Goal: Transaction & Acquisition: Book appointment/travel/reservation

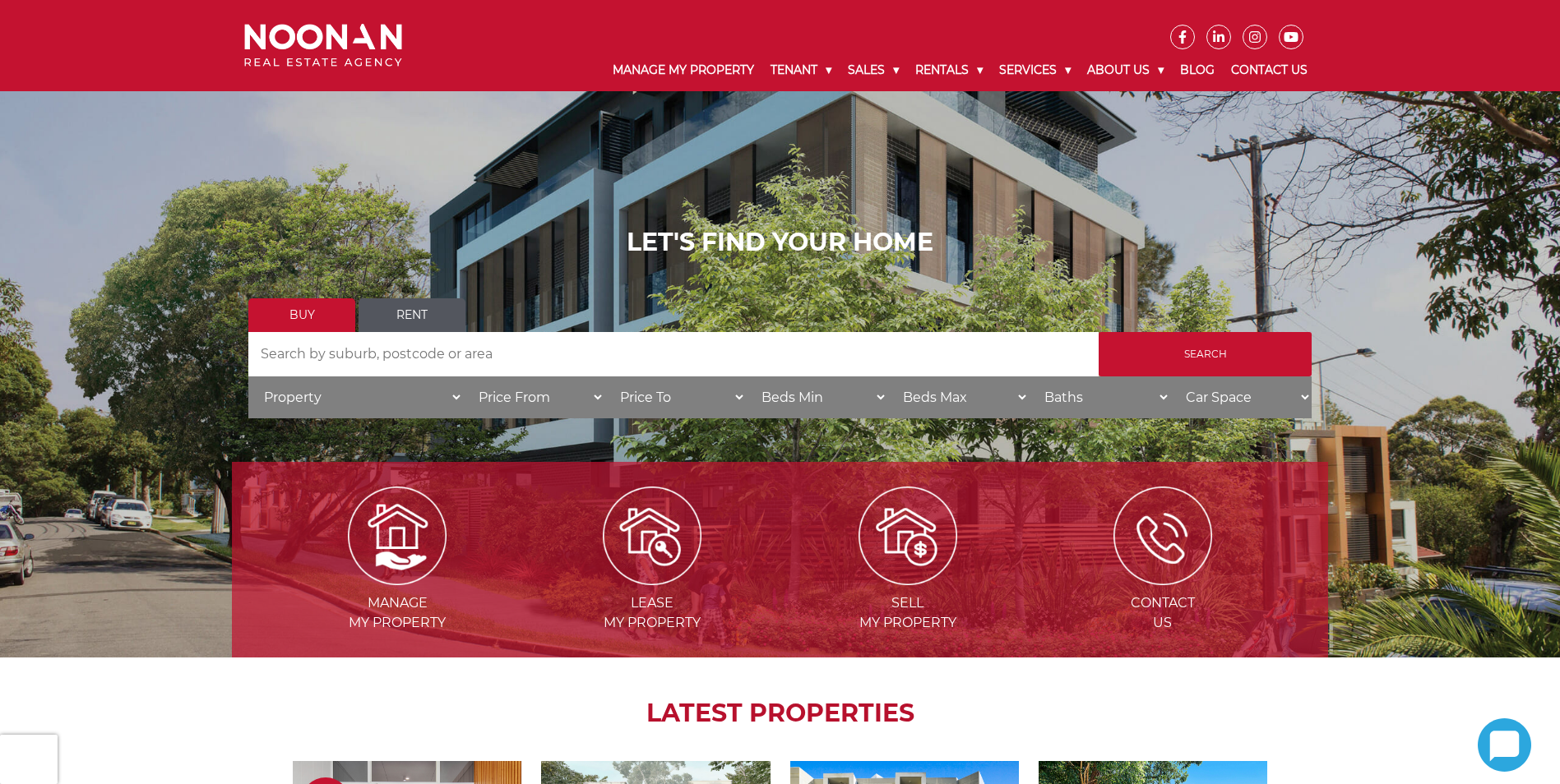
click at [420, 310] on link "Rent" at bounding box center [411, 315] width 107 height 33
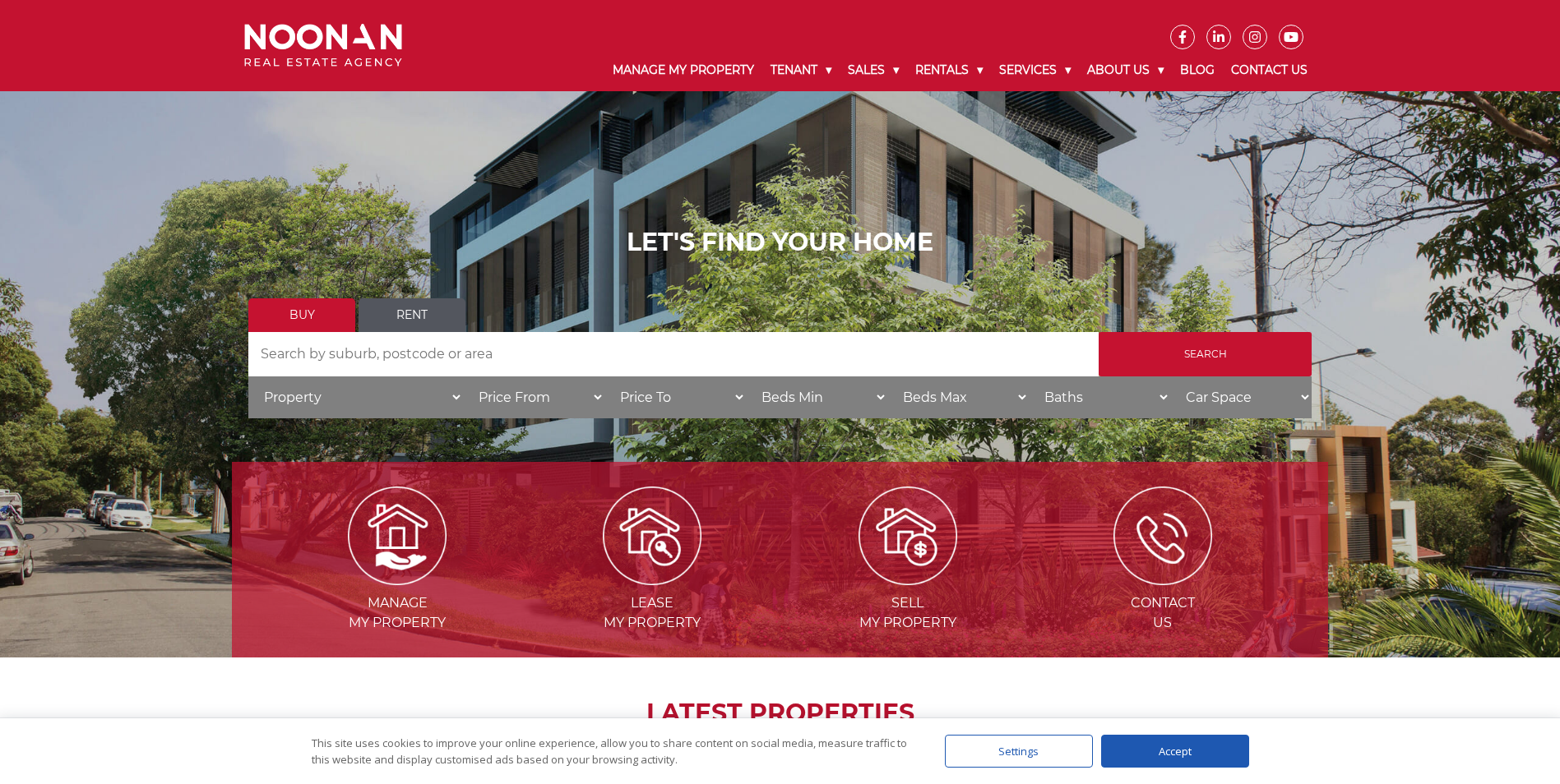
click at [426, 309] on link "Rent" at bounding box center [411, 315] width 107 height 33
click at [287, 312] on link "Buy" at bounding box center [301, 315] width 107 height 33
click at [418, 313] on link "Rent" at bounding box center [411, 315] width 107 height 33
click at [736, 393] on select "Price To $50 $100 $150 $200 $250 $300 $350 $400 $450 $500 $550 $600 $650 $700 $…" at bounding box center [675, 397] width 141 height 42
select select "450"
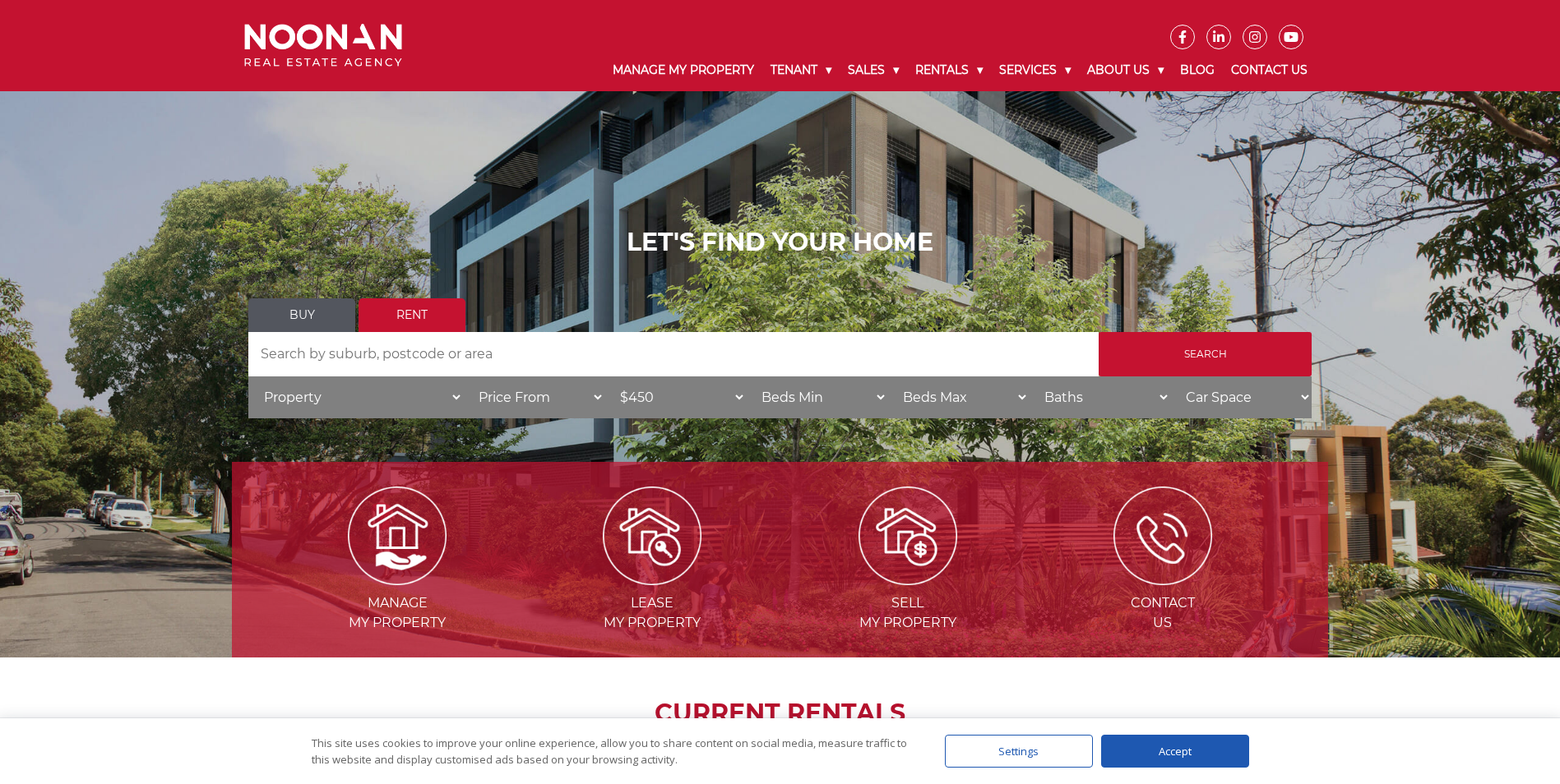
click at [605, 376] on select "Price To $50 $100 $150 $200 $250 $300 $350 $400 $450 $500 $550 $600 $650 $700 $…" at bounding box center [675, 397] width 141 height 42
click at [864, 395] on select "Beds Min 1 + 2 + 3 + 4 + 5 + 6 + 7 + 8 + 9 + 10 +" at bounding box center [816, 397] width 141 height 42
select select "1"
click at [746, 376] on select "Beds Min 1 + 2 + 3 + 4 + 5 + 6 + 7 + 8 + 9 + 10 +" at bounding box center [816, 397] width 141 height 42
click at [1224, 341] on input "Search" at bounding box center [1204, 354] width 213 height 44
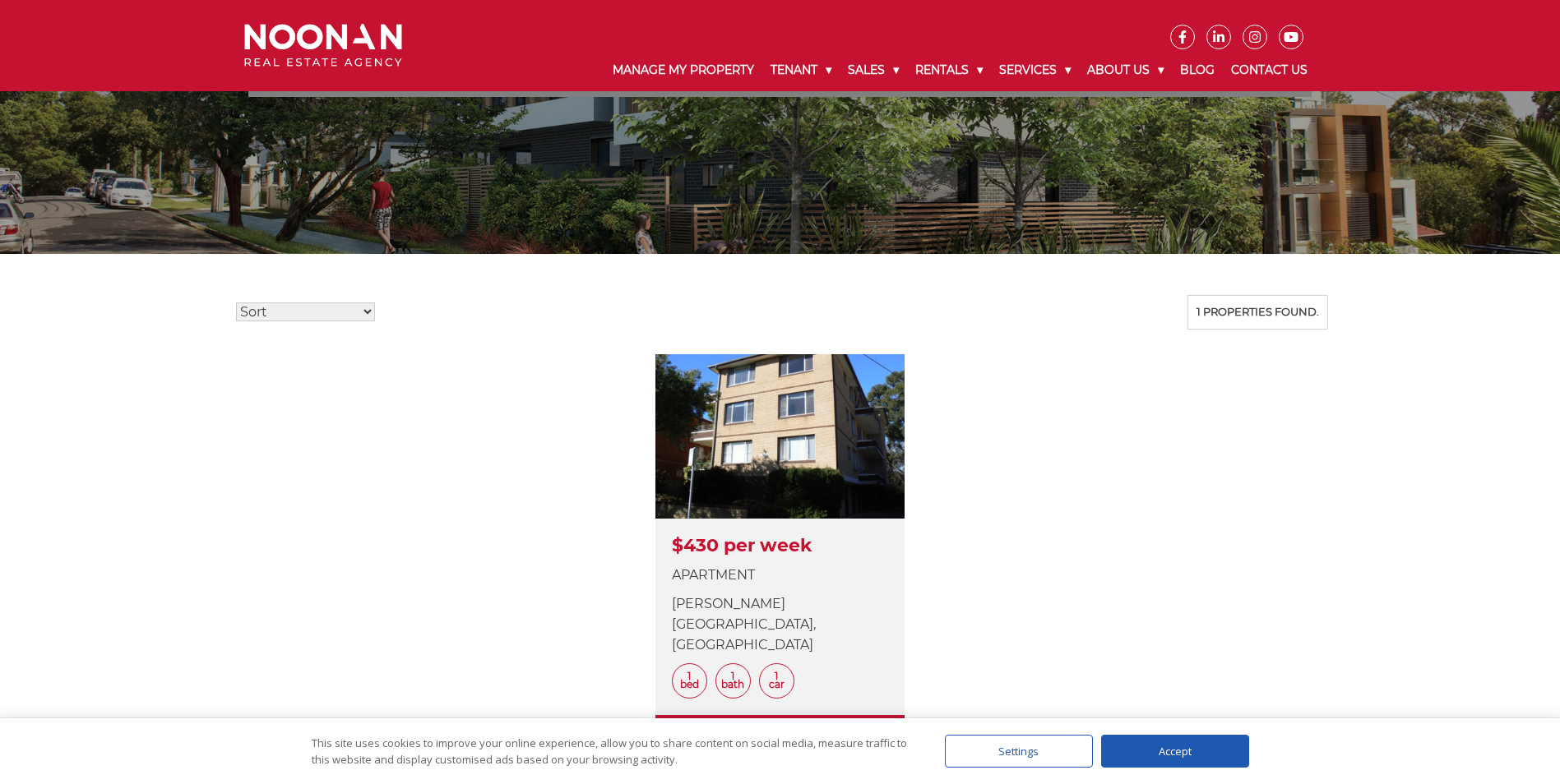
scroll to position [246, 0]
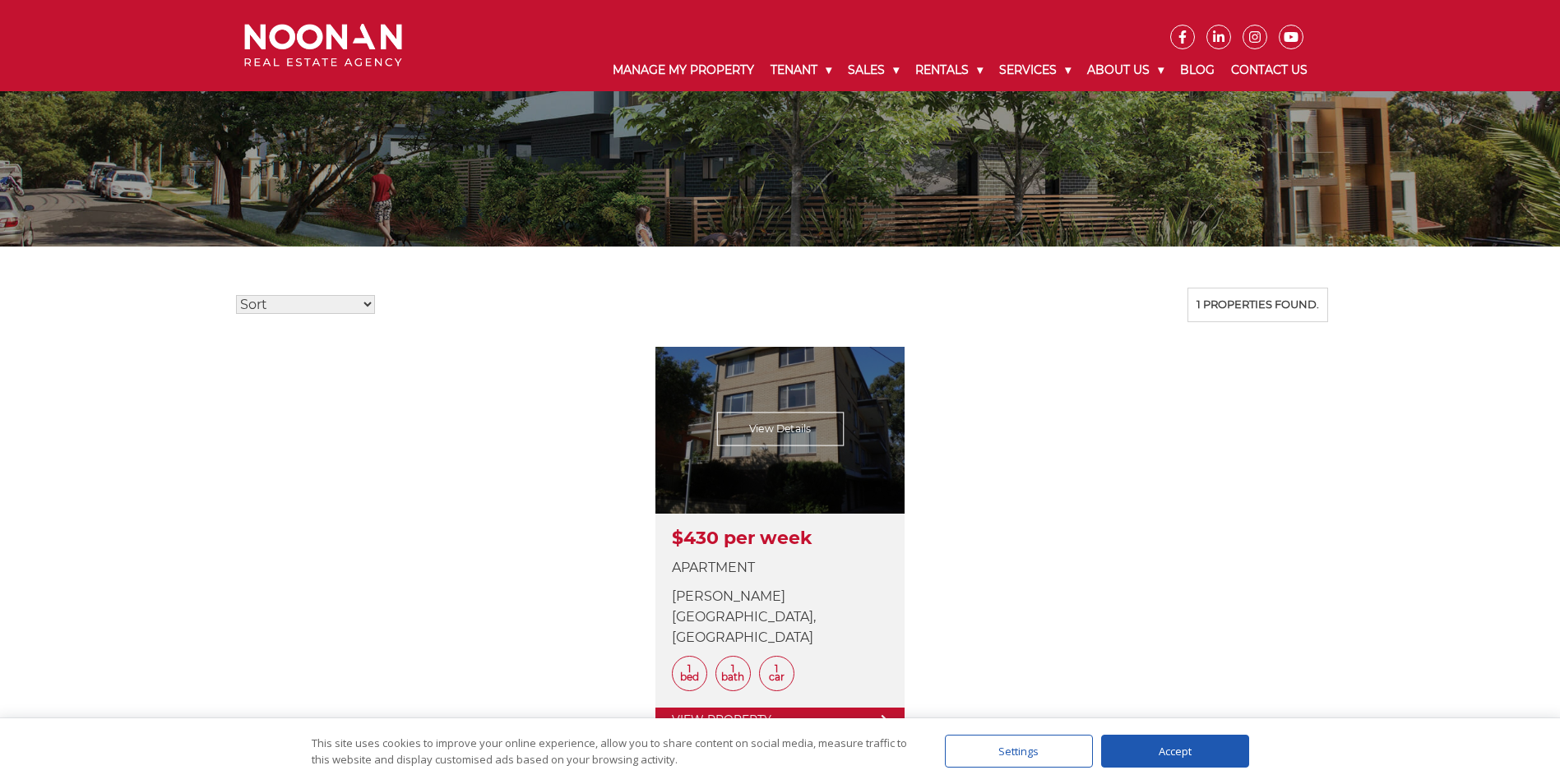
click at [773, 477] on link at bounding box center [779, 540] width 249 height 386
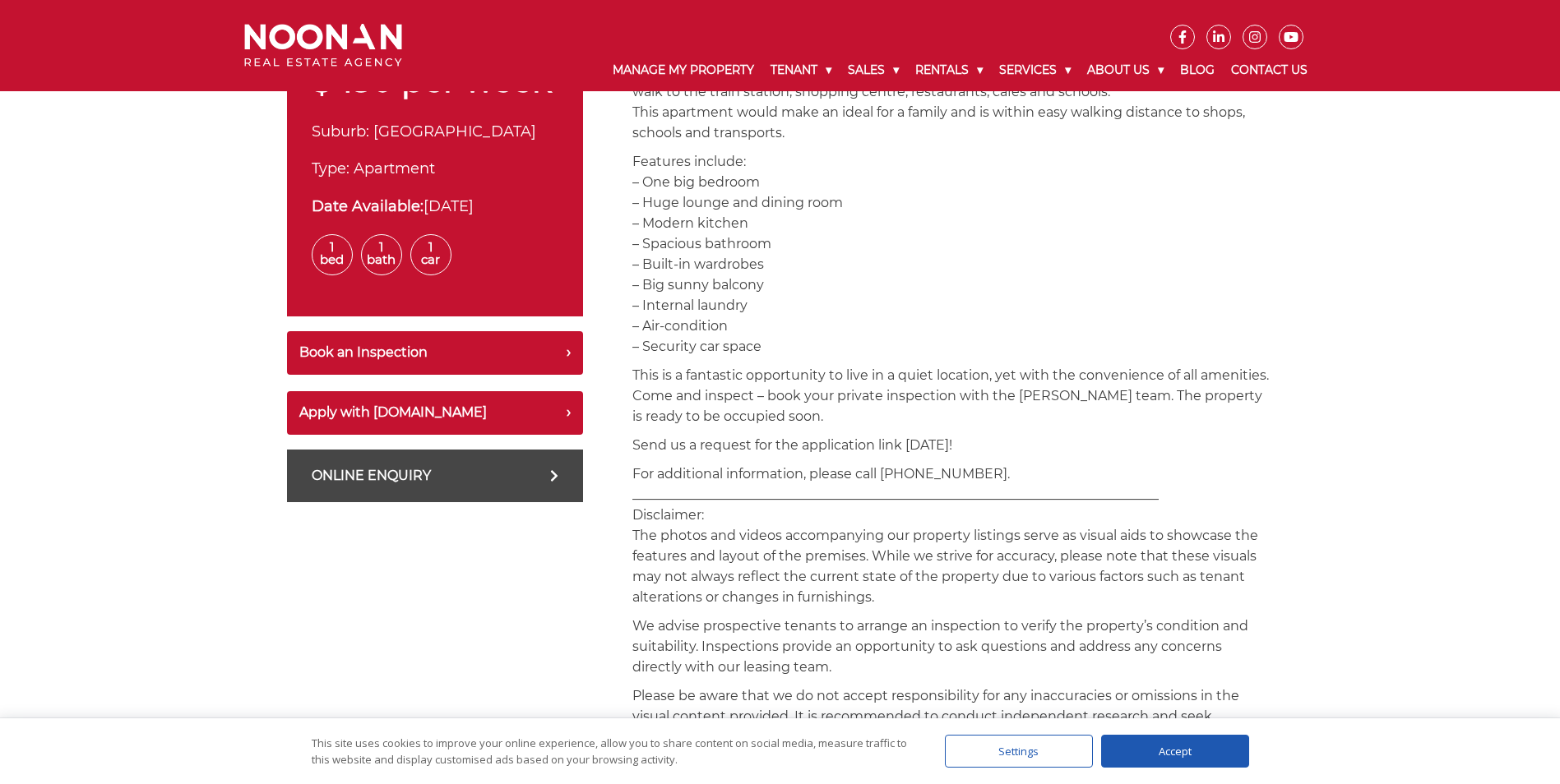
scroll to position [657, 0]
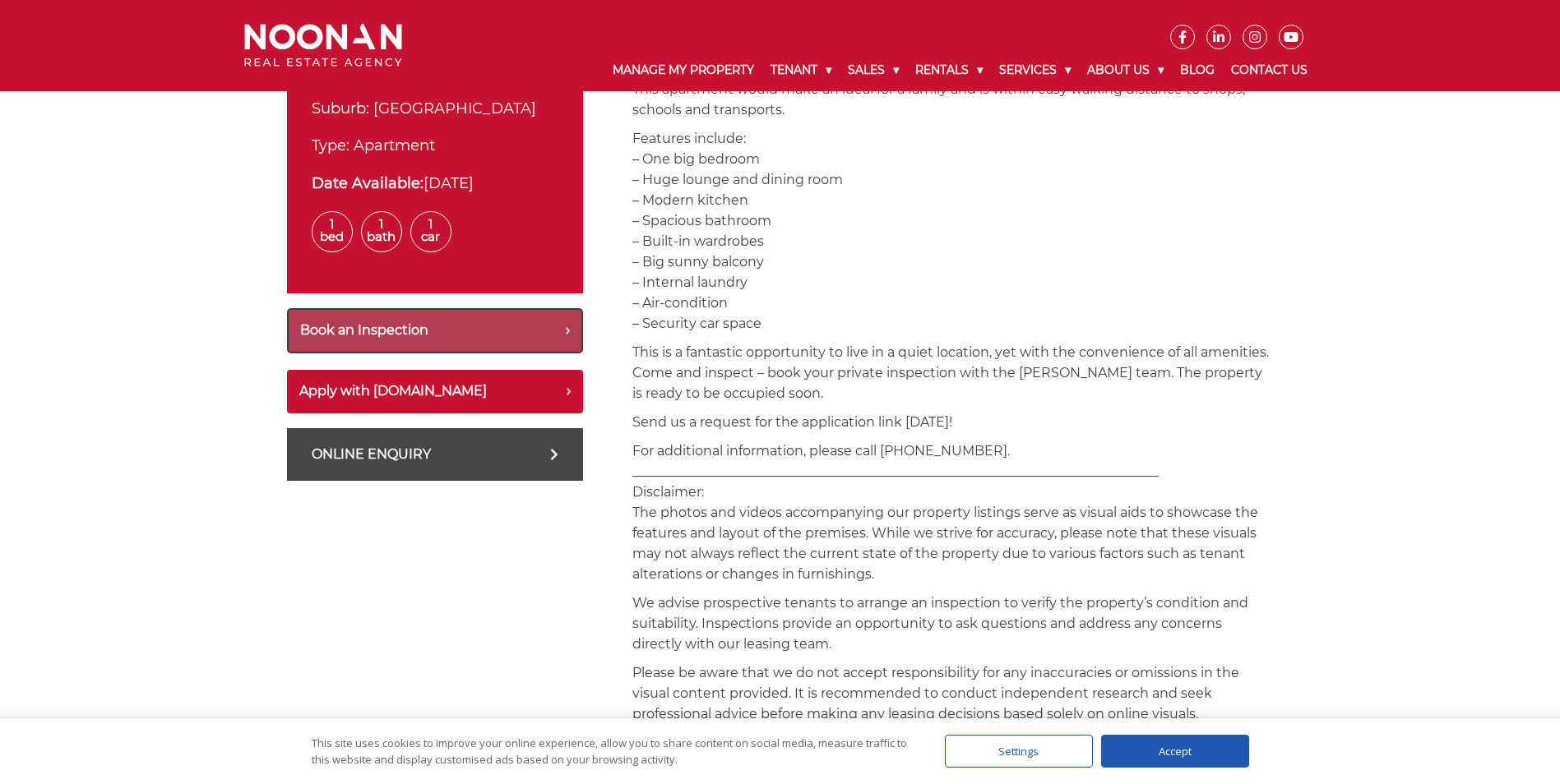
click at [499, 331] on button "Book an Inspection" at bounding box center [435, 331] width 296 height 45
